Goal: Find specific page/section: Find specific page/section

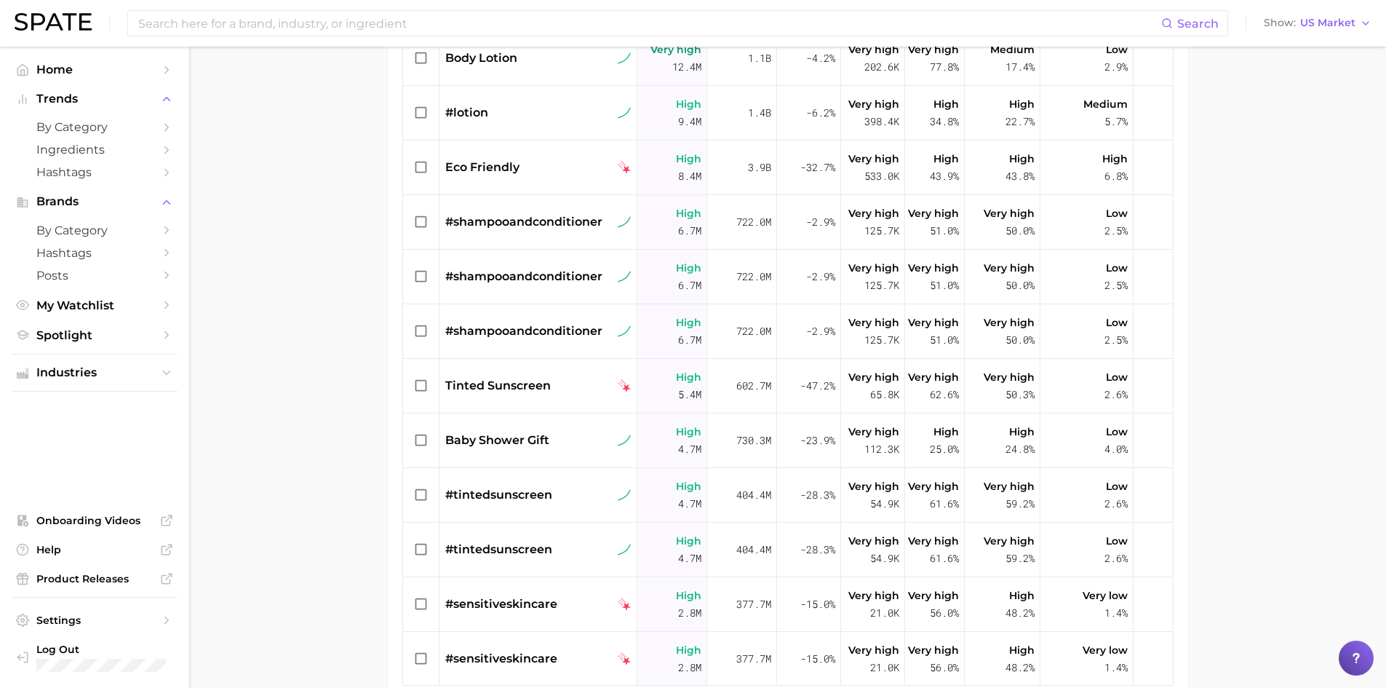
scroll to position [760, 0]
click at [275, 483] on main "Babo Botanicals Settings Overview Google TikTok Instagram View Combined Export …" at bounding box center [787, 103] width 1197 height 1340
